Goal: Task Accomplishment & Management: Complete application form

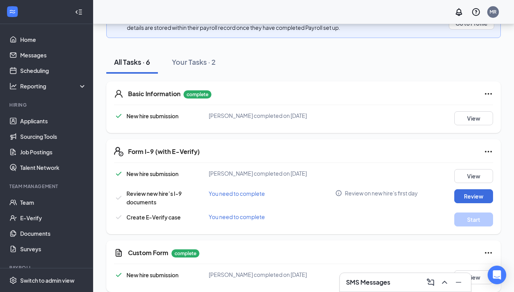
scroll to position [119, 0]
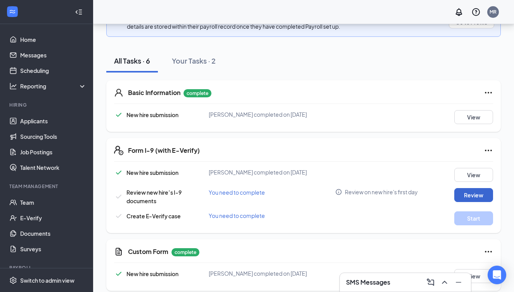
click at [478, 202] on button "Review" at bounding box center [473, 195] width 39 height 14
type input "10/12/2025"
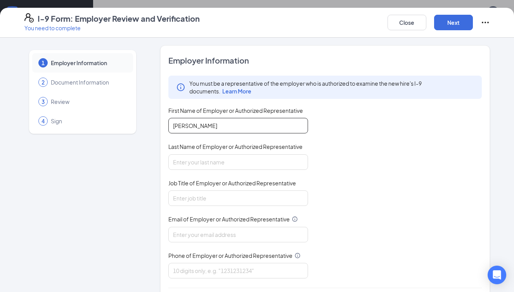
type input "Melissa"
click at [354, 121] on div "You must be a representative of the employer who is authorized to examine the n…" at bounding box center [324, 177] width 313 height 203
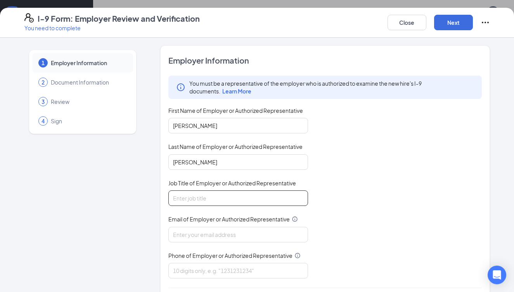
type input "Rudloff"
type input "owner"
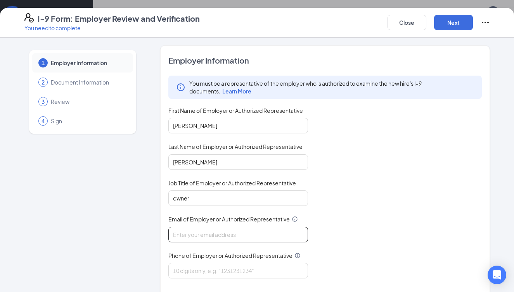
type input "melissarudloff@gmail.com"
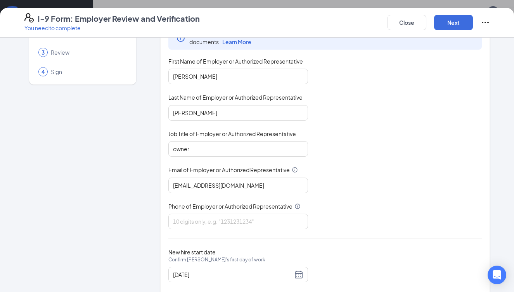
scroll to position [64, 0]
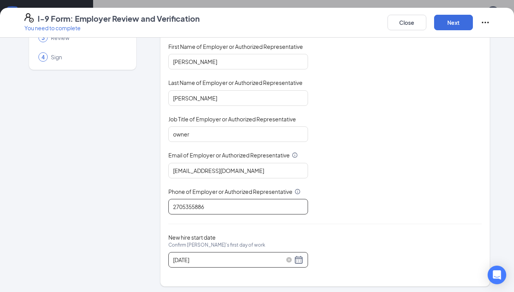
type input "2705355886"
click at [299, 259] on div "10/12/2025" at bounding box center [238, 259] width 130 height 9
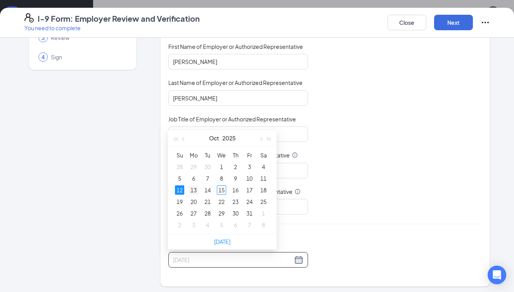
type input "10/13/2025"
click at [194, 189] on div "13" at bounding box center [193, 189] width 9 height 9
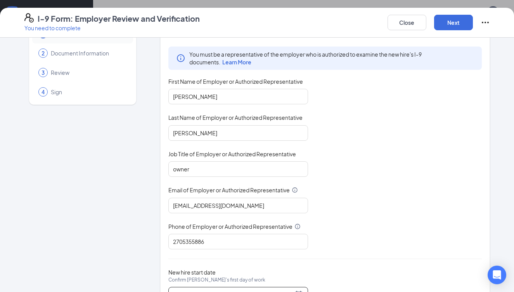
scroll to position [18, 0]
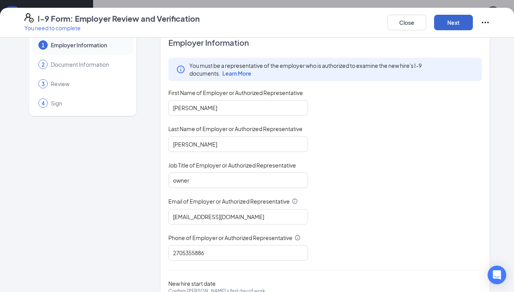
click at [459, 22] on button "Next" at bounding box center [453, 23] width 39 height 16
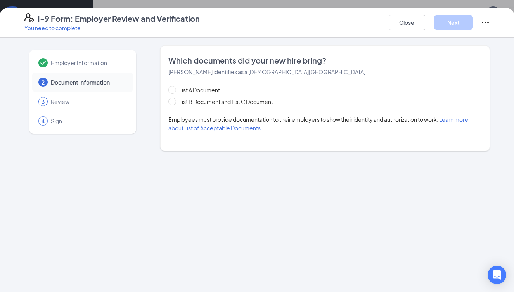
scroll to position [0, 0]
click at [173, 102] on input "List B Document and List C Document" at bounding box center [170, 100] width 5 height 5
radio input "true"
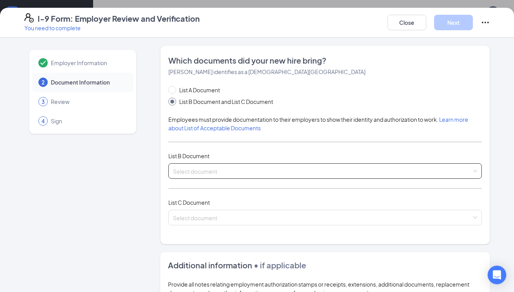
scroll to position [8, 0]
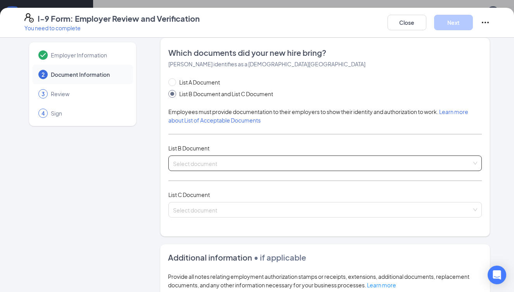
click at [229, 159] on div "Select document" at bounding box center [324, 164] width 313 height 16
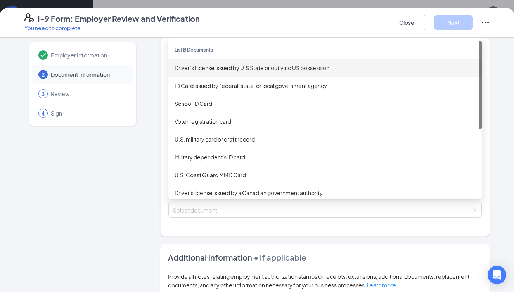
click at [219, 66] on div "Driver’s License issued by U.S State or outlying US possession" at bounding box center [325, 68] width 301 height 9
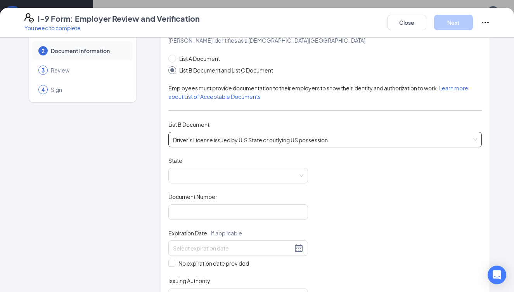
scroll to position [33, 0]
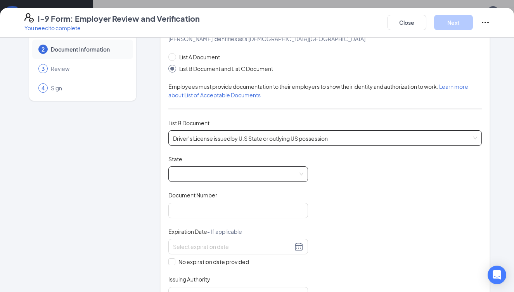
click at [301, 174] on span at bounding box center [238, 174] width 130 height 15
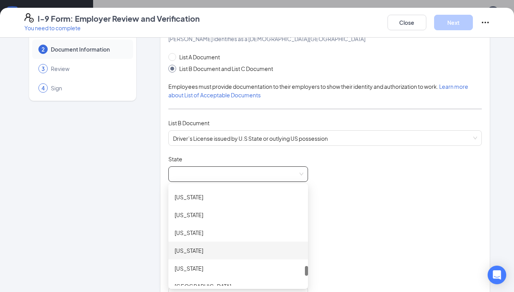
scroll to position [789, 0]
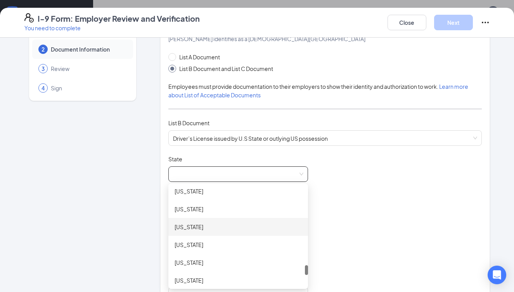
click at [201, 226] on div "Tennessee" at bounding box center [238, 227] width 127 height 9
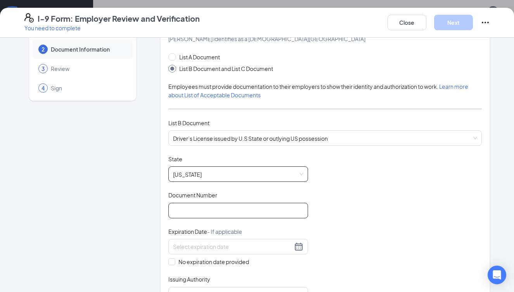
click at [220, 209] on input "Document Number" at bounding box center [238, 211] width 140 height 16
type input "150870119"
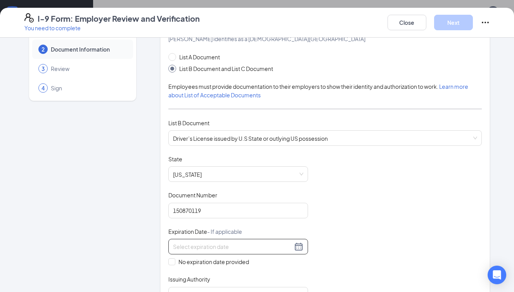
click at [204, 246] on input at bounding box center [232, 246] width 119 height 9
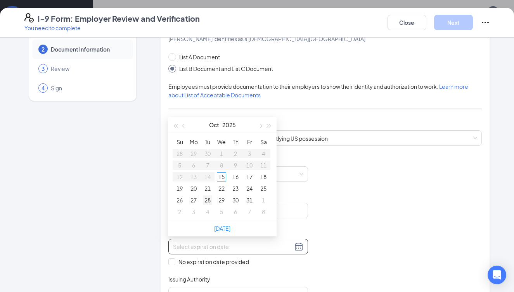
type input "11/03/2025"
type input "10/28/2025"
click at [260, 127] on span "button" at bounding box center [260, 126] width 4 height 4
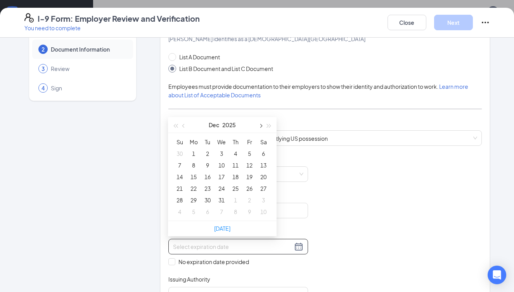
click at [260, 127] on span "button" at bounding box center [260, 126] width 4 height 4
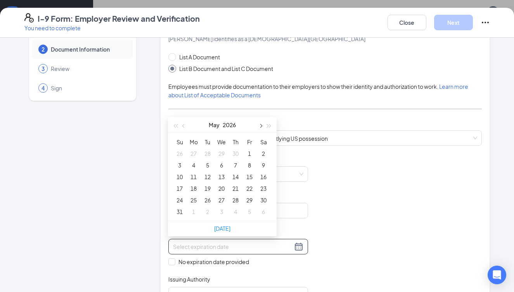
click at [260, 127] on span "button" at bounding box center [260, 126] width 4 height 4
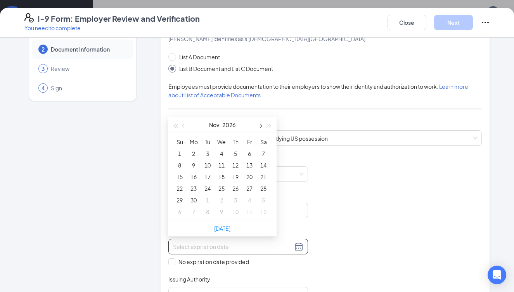
click at [260, 127] on span "button" at bounding box center [260, 126] width 4 height 4
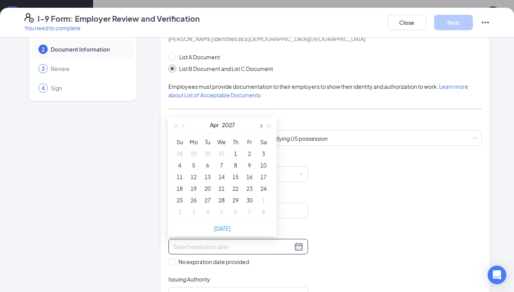
click at [260, 127] on span "button" at bounding box center [260, 126] width 4 height 4
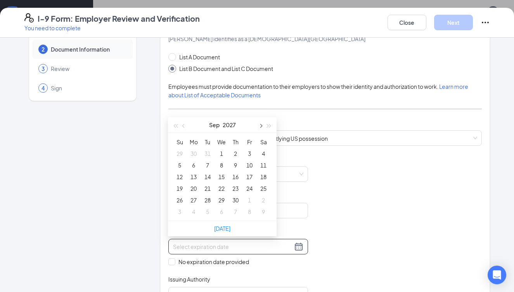
click at [260, 127] on span "button" at bounding box center [260, 126] width 4 height 4
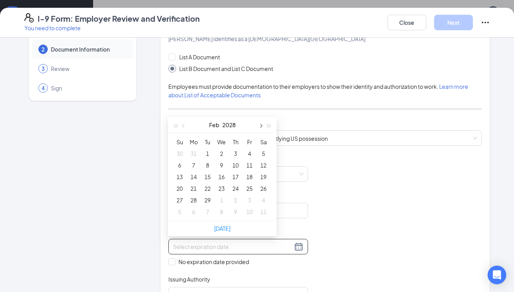
click at [260, 127] on span "button" at bounding box center [260, 126] width 4 height 4
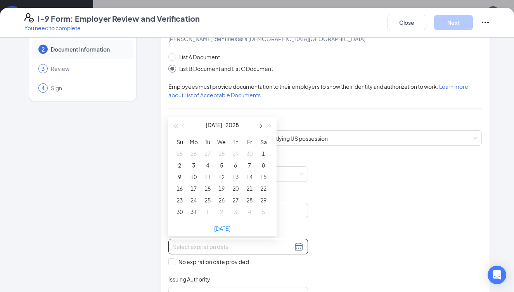
click at [260, 127] on span "button" at bounding box center [260, 126] width 4 height 4
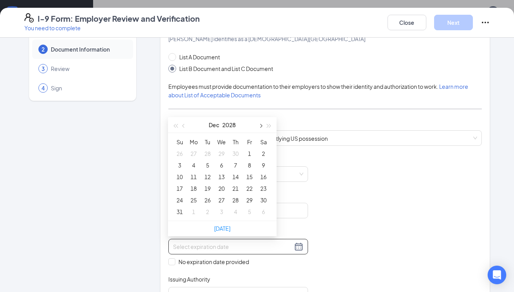
click at [260, 127] on span "button" at bounding box center [260, 126] width 4 height 4
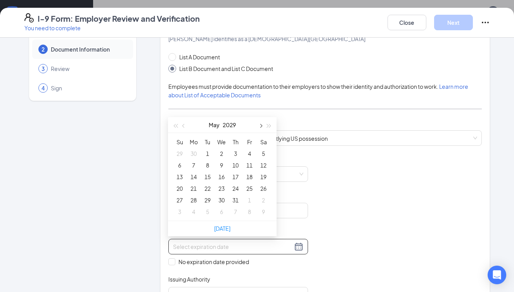
click at [260, 127] on span "button" at bounding box center [260, 126] width 4 height 4
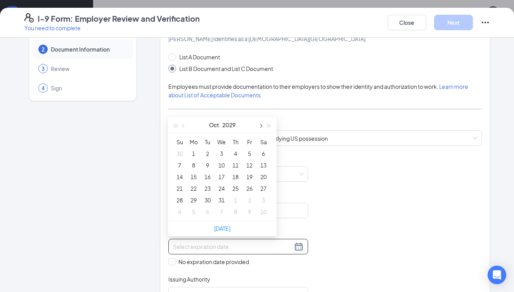
click at [260, 127] on span "button" at bounding box center [260, 126] width 4 height 4
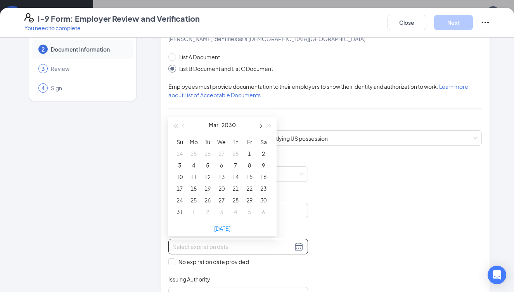
click at [260, 127] on span "button" at bounding box center [260, 126] width 4 height 4
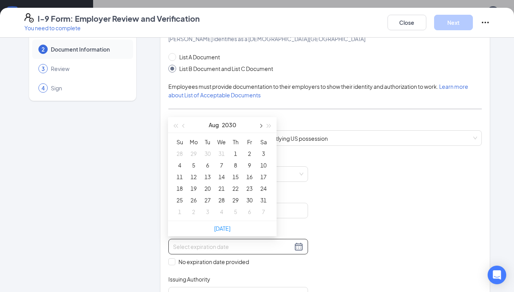
click at [260, 127] on span "button" at bounding box center [260, 126] width 4 height 4
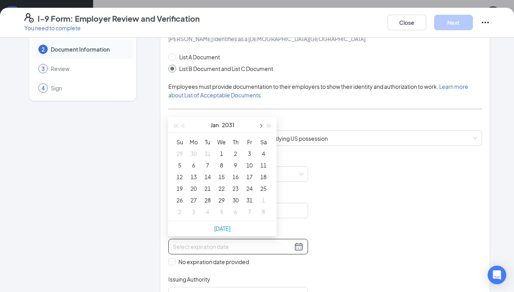
click at [260, 127] on span "button" at bounding box center [260, 126] width 4 height 4
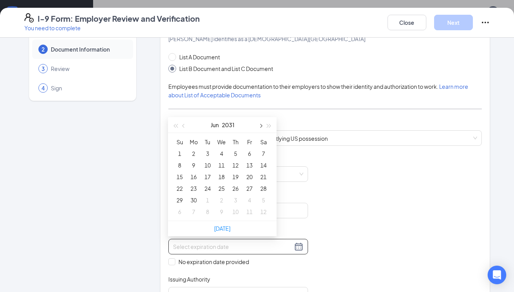
click at [260, 127] on span "button" at bounding box center [260, 126] width 4 height 4
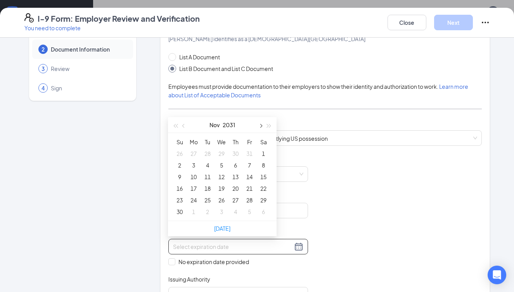
click at [260, 127] on span "button" at bounding box center [260, 126] width 4 height 4
type input "03/02/2032"
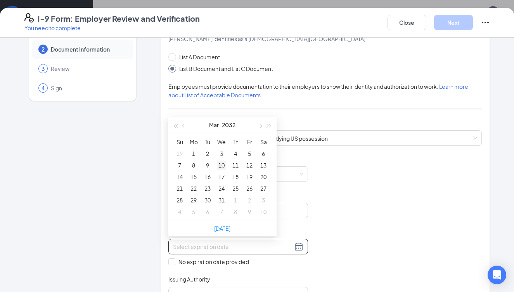
type input "03/10/2032"
type input "03/17/2032"
type input "03/18/2032"
type input "03/24/2032"
type input "03/25/2032"
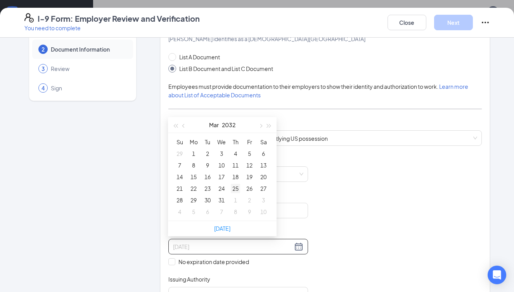
click at [237, 189] on div "25" at bounding box center [235, 188] width 9 height 9
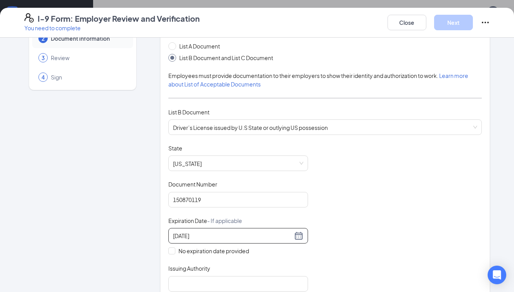
scroll to position [49, 0]
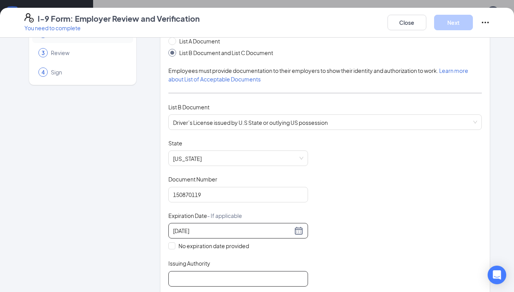
click at [200, 279] on input "Issuing Authority" at bounding box center [238, 279] width 140 height 16
type input "TN DMV"
click at [359, 245] on div "Document Title Driver’s License issued by U.S State or outlying US possession S…" at bounding box center [324, 212] width 313 height 147
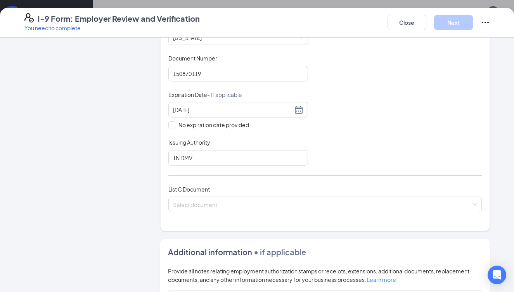
scroll to position [200, 0]
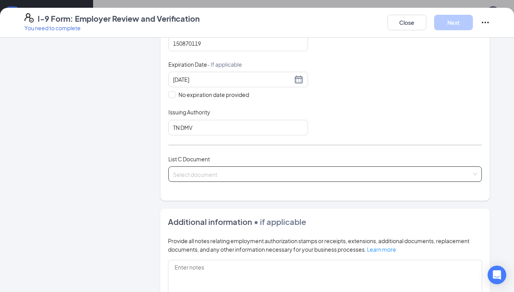
click at [271, 172] on input "search" at bounding box center [322, 173] width 299 height 12
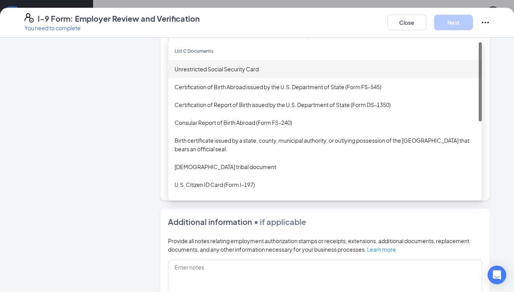
click at [209, 68] on div "Unrestricted Social Security Card" at bounding box center [325, 69] width 301 height 9
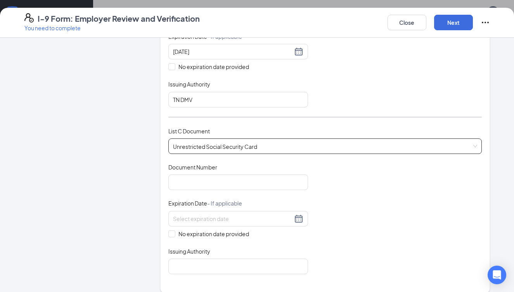
scroll to position [238, 0]
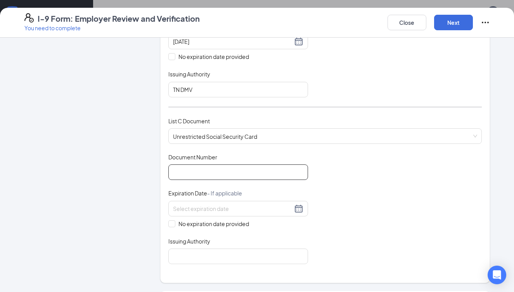
click at [219, 170] on input "Document Number" at bounding box center [238, 172] width 140 height 16
type input "760012341"
click at [226, 207] on input at bounding box center [232, 208] width 119 height 9
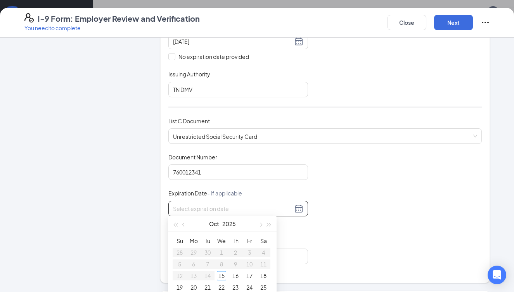
click at [358, 183] on div "Document Title Unrestricted Social Security Card Document Number 760012341 Expi…" at bounding box center [324, 208] width 313 height 111
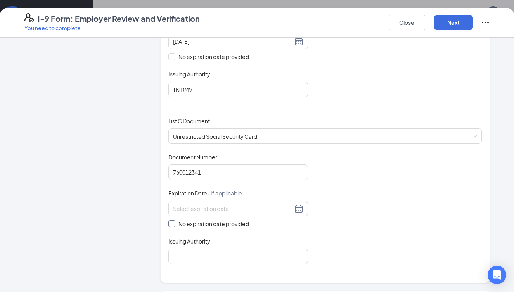
click at [171, 222] on input "No expiration date provided" at bounding box center [170, 222] width 5 height 5
checkbox input "true"
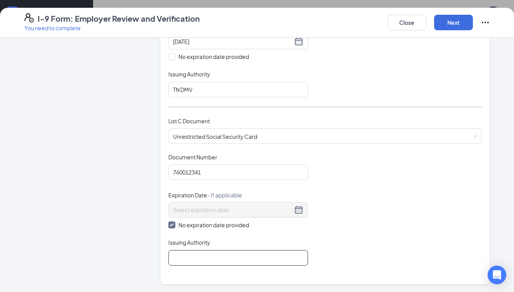
click at [192, 255] on input "Issuing Authority" at bounding box center [238, 258] width 140 height 16
type input "SSA"
click at [454, 20] on button "Next" at bounding box center [453, 23] width 39 height 16
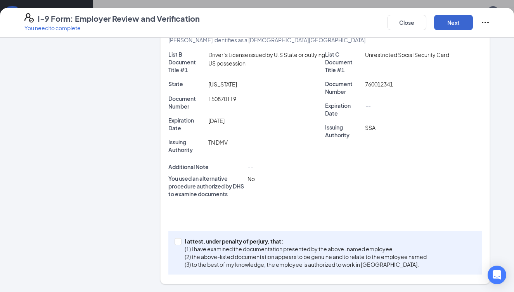
scroll to position [191, 0]
click at [178, 242] on input "I attest, under penalty of perjury, that: (1) I have examined the documentation…" at bounding box center [177, 241] width 5 height 5
checkbox input "true"
click at [454, 23] on button "Next" at bounding box center [453, 23] width 39 height 16
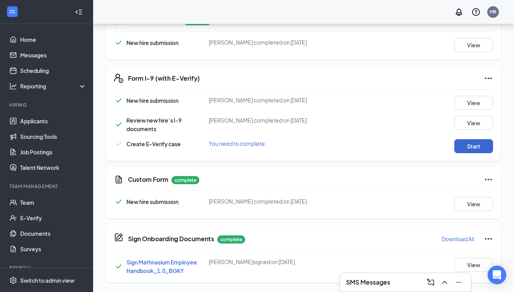
click at [466, 153] on button "Start" at bounding box center [473, 146] width 39 height 14
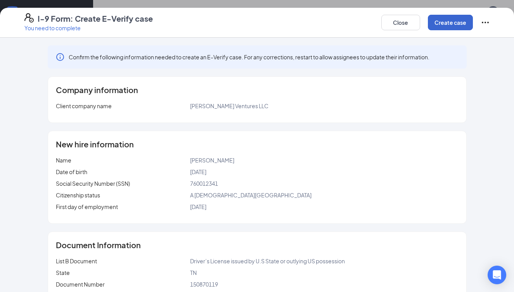
click at [445, 22] on button "Create case" at bounding box center [450, 23] width 45 height 16
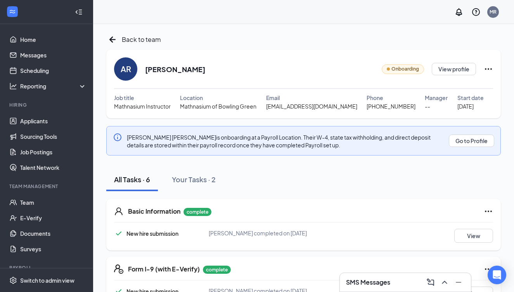
scroll to position [0, 0]
click at [25, 201] on link "Team" at bounding box center [53, 203] width 66 height 16
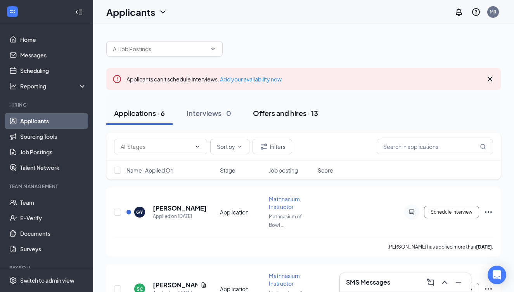
click at [269, 112] on div "Offers and hires · 13" at bounding box center [285, 113] width 65 height 10
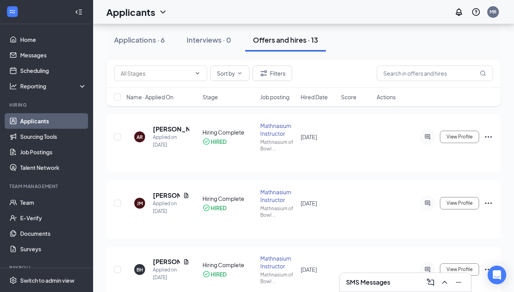
scroll to position [81, 0]
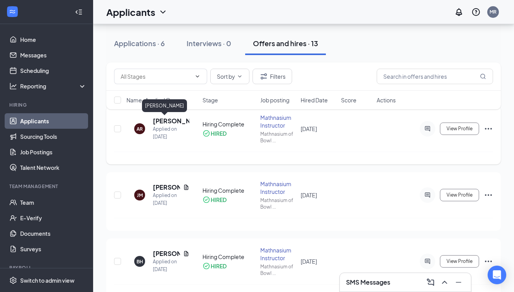
click at [168, 121] on h5 "[PERSON_NAME]" at bounding box center [171, 121] width 36 height 9
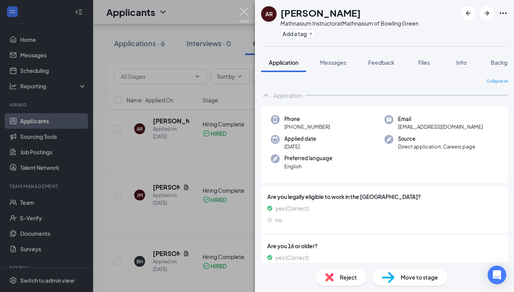
click at [245, 13] on img at bounding box center [244, 15] width 10 height 15
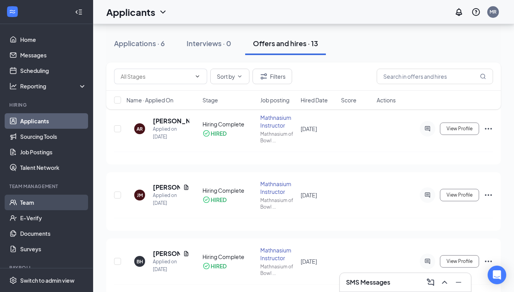
click at [31, 200] on link "Team" at bounding box center [53, 203] width 66 height 16
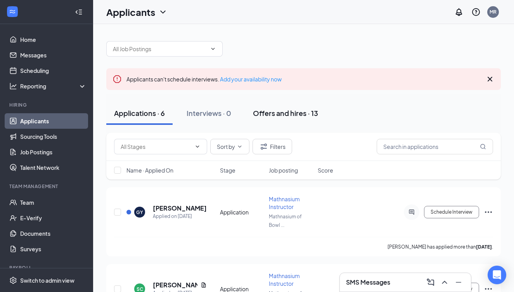
click at [273, 109] on div "Offers and hires · 13" at bounding box center [285, 113] width 65 height 10
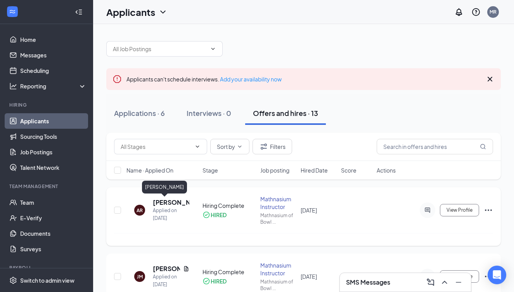
click at [169, 204] on h5 "[PERSON_NAME]" at bounding box center [171, 202] width 36 height 9
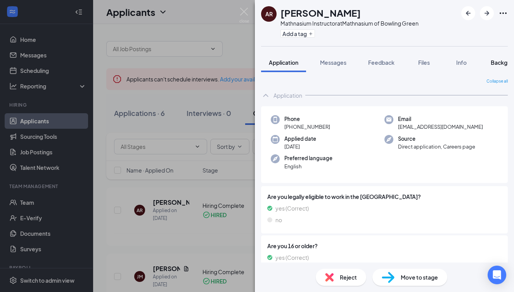
click at [496, 62] on span "Background" at bounding box center [507, 62] width 32 height 7
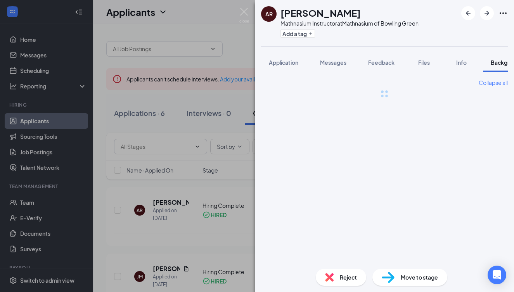
scroll to position [0, 24]
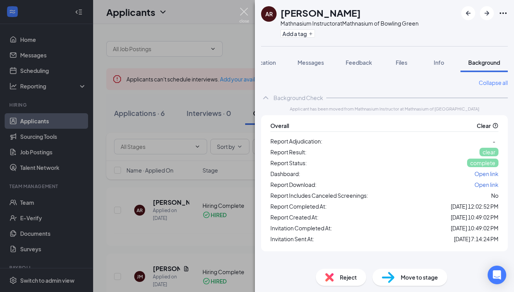
click at [245, 14] on img at bounding box center [244, 15] width 10 height 15
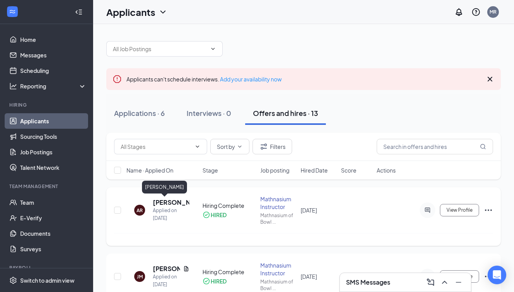
click at [167, 199] on h5 "[PERSON_NAME]" at bounding box center [171, 202] width 36 height 9
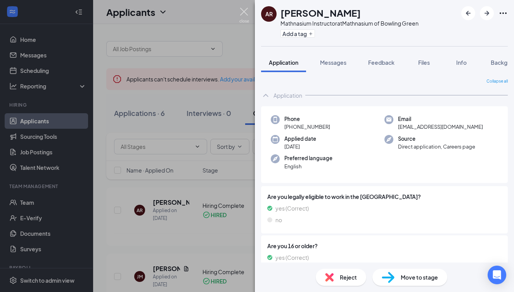
click at [243, 13] on img at bounding box center [244, 15] width 10 height 15
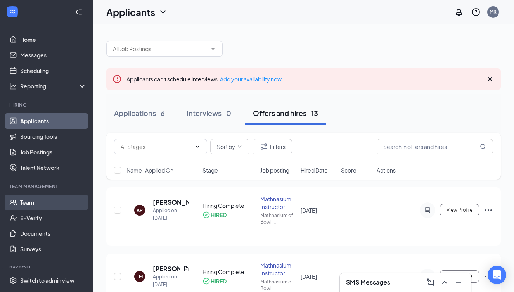
click at [32, 204] on link "Team" at bounding box center [53, 203] width 66 height 16
